Goal: Complete application form

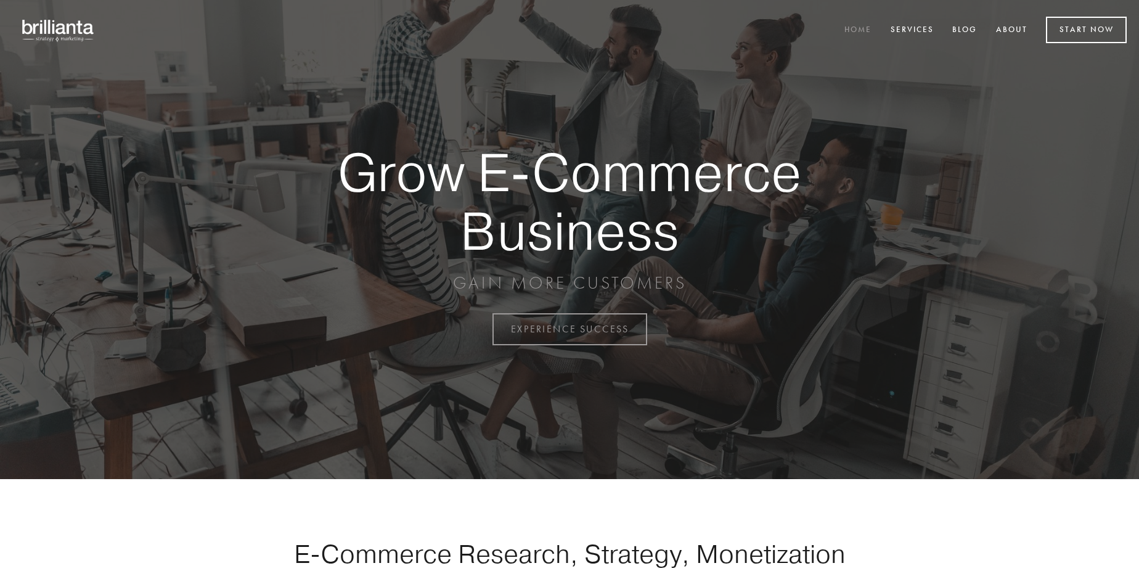
scroll to position [3230, 0]
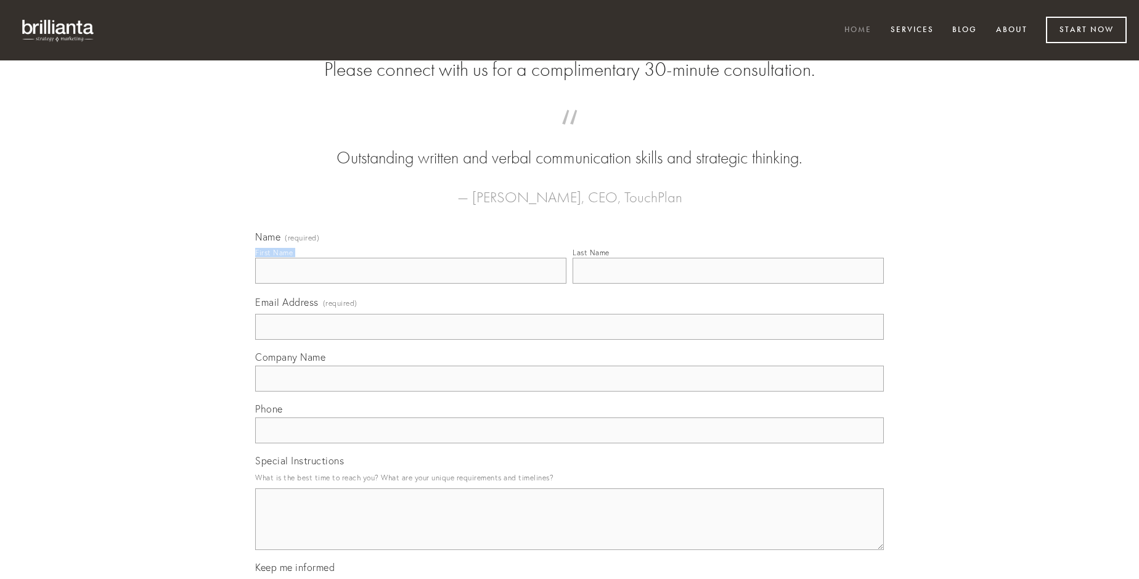
type input "[PERSON_NAME]"
click at [728, 283] on input "Last Name" at bounding box center [727, 271] width 311 height 26
type input "[PERSON_NAME]"
click at [569, 339] on input "Email Address (required)" at bounding box center [569, 327] width 628 height 26
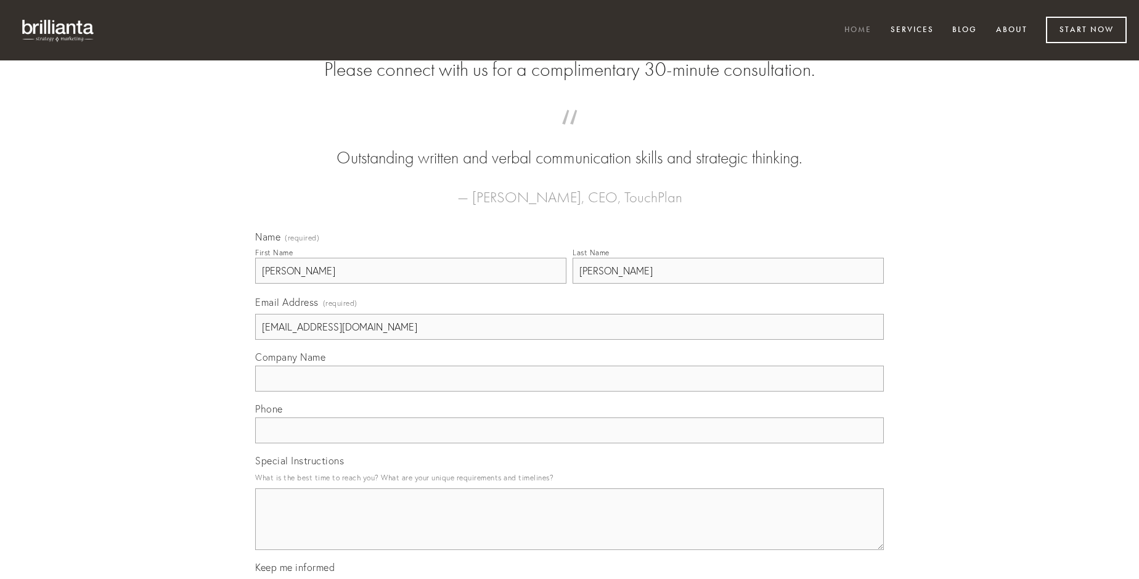
type input "[EMAIL_ADDRESS][DOMAIN_NAME]"
click at [569, 391] on input "Company Name" at bounding box center [569, 378] width 628 height 26
type input "amoveo"
click at [569, 443] on input "text" at bounding box center [569, 430] width 628 height 26
click at [569, 530] on textarea "Special Instructions" at bounding box center [569, 519] width 628 height 62
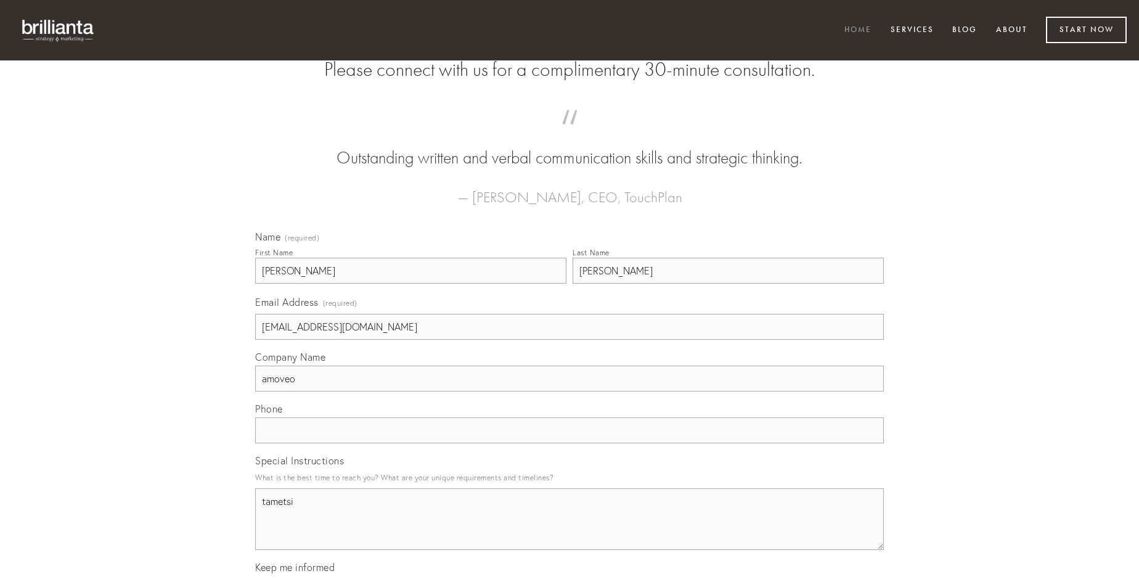
type textarea "tametsi"
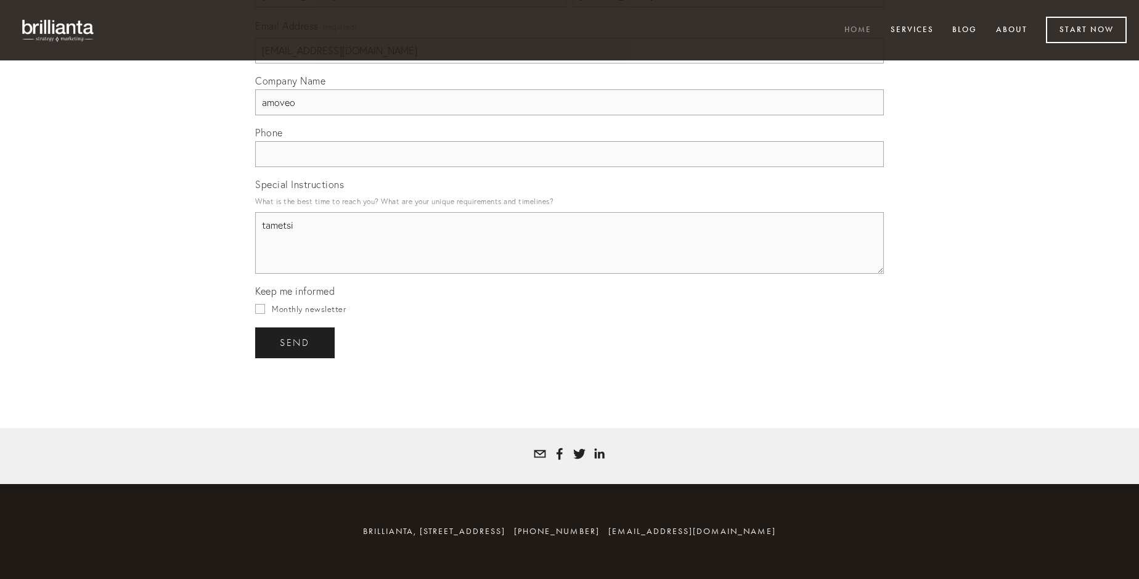
click at [296, 342] on span "send" at bounding box center [295, 342] width 30 height 11
